Goal: Transaction & Acquisition: Purchase product/service

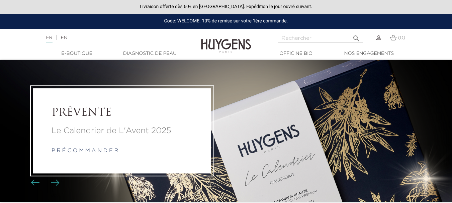
click at [378, 40] on img at bounding box center [378, 37] width 5 height 5
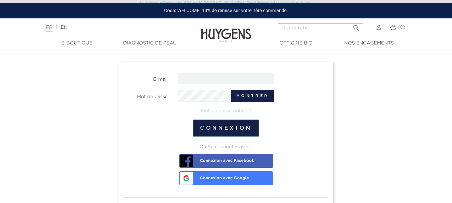
scroll to position [66, 0]
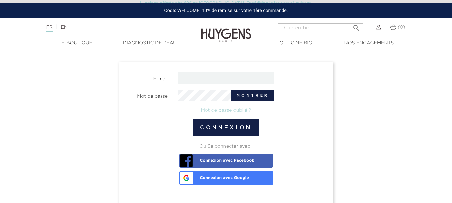
click at [196, 74] on input "email" at bounding box center [226, 78] width 97 height 12
type input "khadija.benabdelhak@gmail.com"
click at [241, 176] on span "Connexion avec Google" at bounding box center [215, 175] width 68 height 9
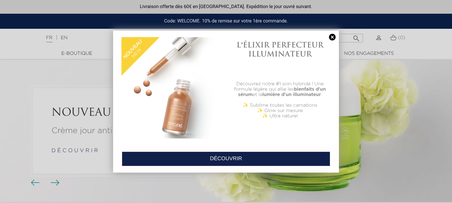
click at [330, 38] on link at bounding box center [331, 37] width 9 height 7
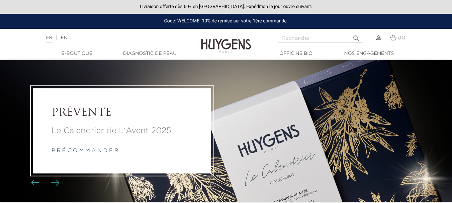
click at [143, 54] on link "Diagnostic de peau" at bounding box center [149, 53] width 67 height 7
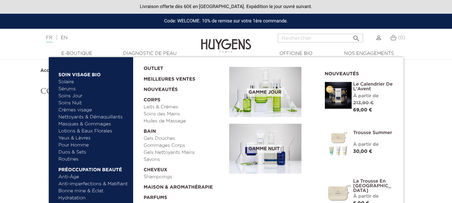
click at [83, 110] on link "Crèmes visage" at bounding box center [94, 110] width 70 height 7
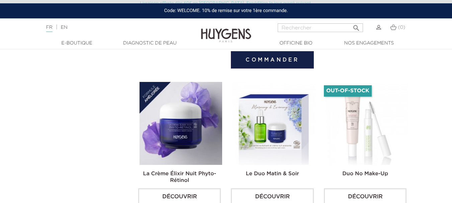
scroll to position [510, 0]
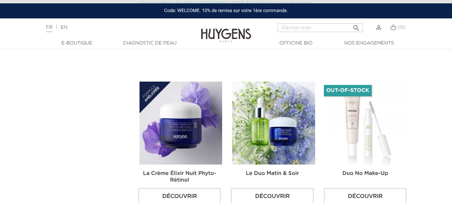
click at [270, 140] on img at bounding box center [273, 123] width 83 height 83
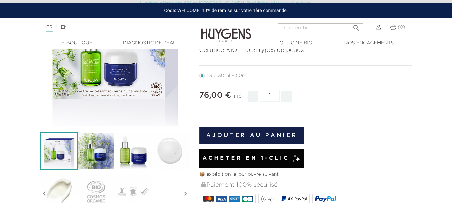
scroll to position [123, 0]
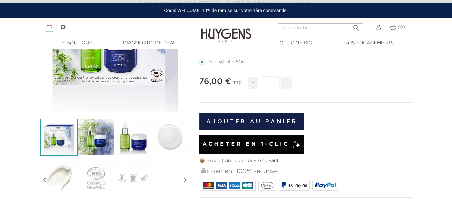
click at [249, 141] on span "Acheter en 1-clic" at bounding box center [245, 144] width 87 height 8
